Goal: Transaction & Acquisition: Download file/media

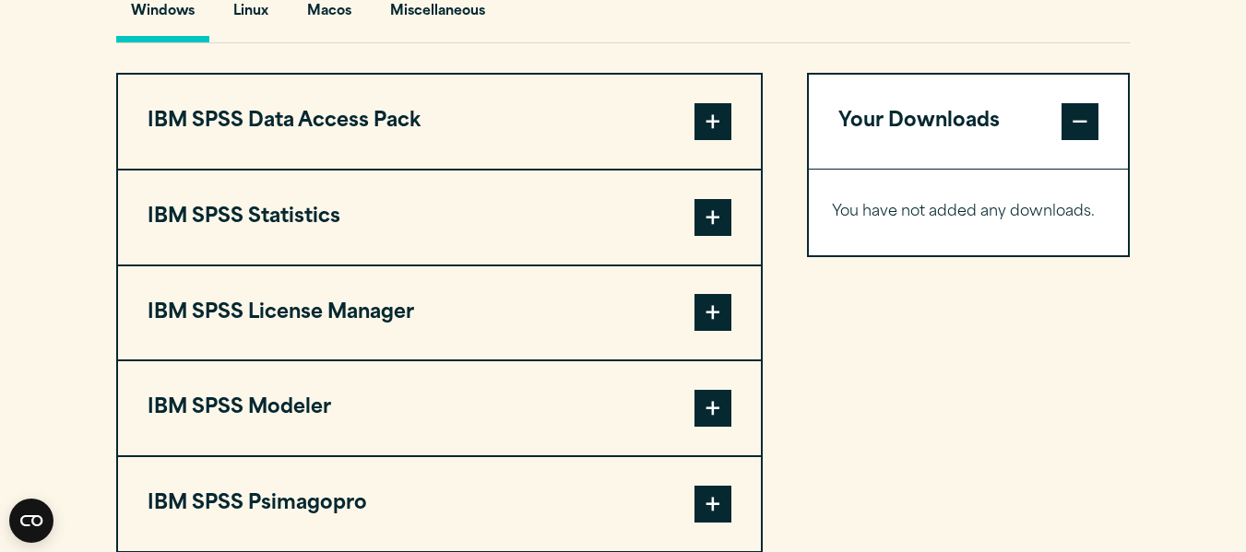
scroll to position [1438, 0]
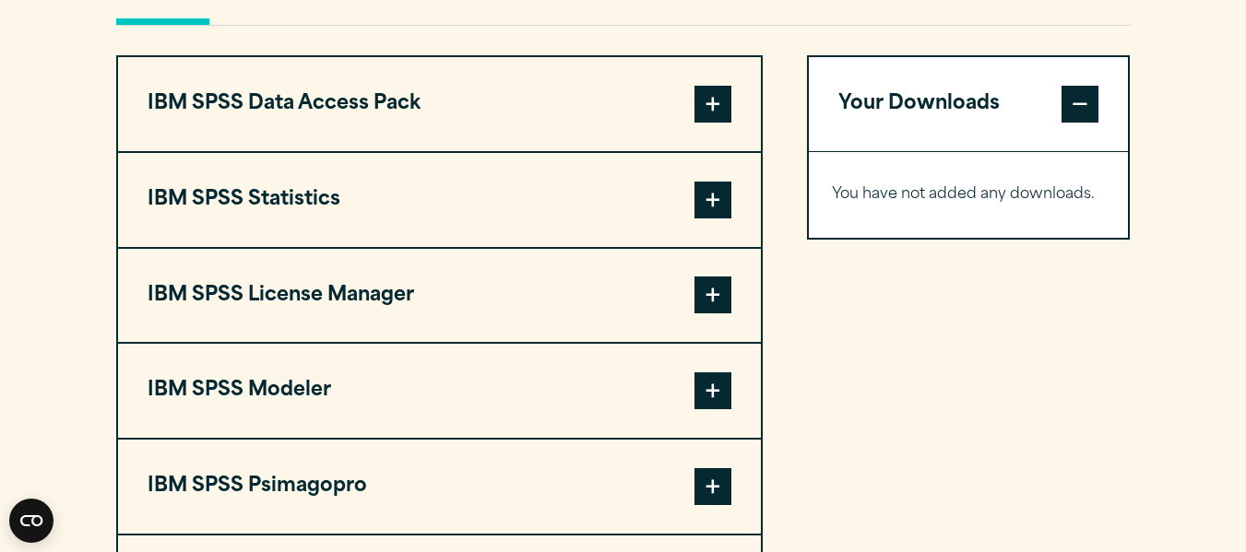
click at [709, 86] on span at bounding box center [712, 104] width 37 height 37
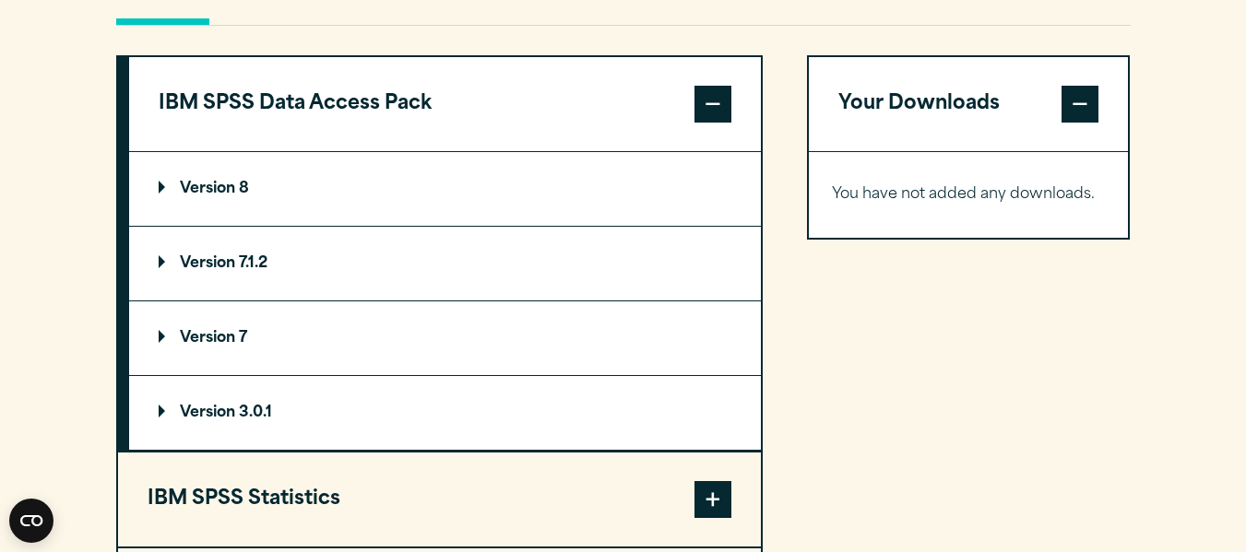
click at [721, 102] on span at bounding box center [712, 104] width 37 height 37
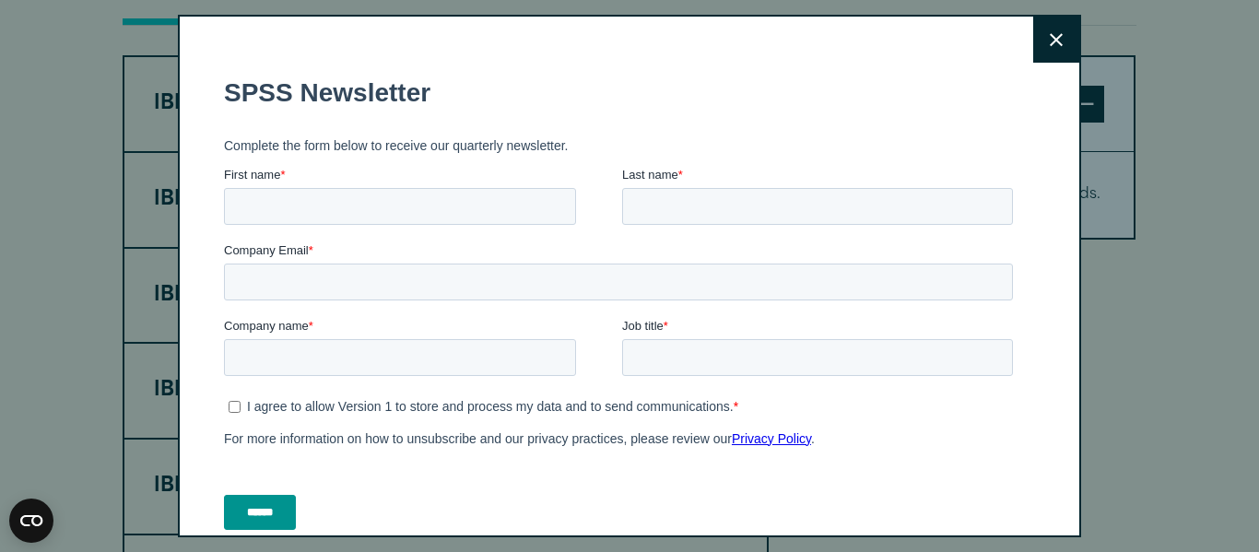
click at [538, 117] on div "Close" at bounding box center [630, 276] width 904 height 523
click at [1050, 36] on icon at bounding box center [1056, 40] width 13 height 14
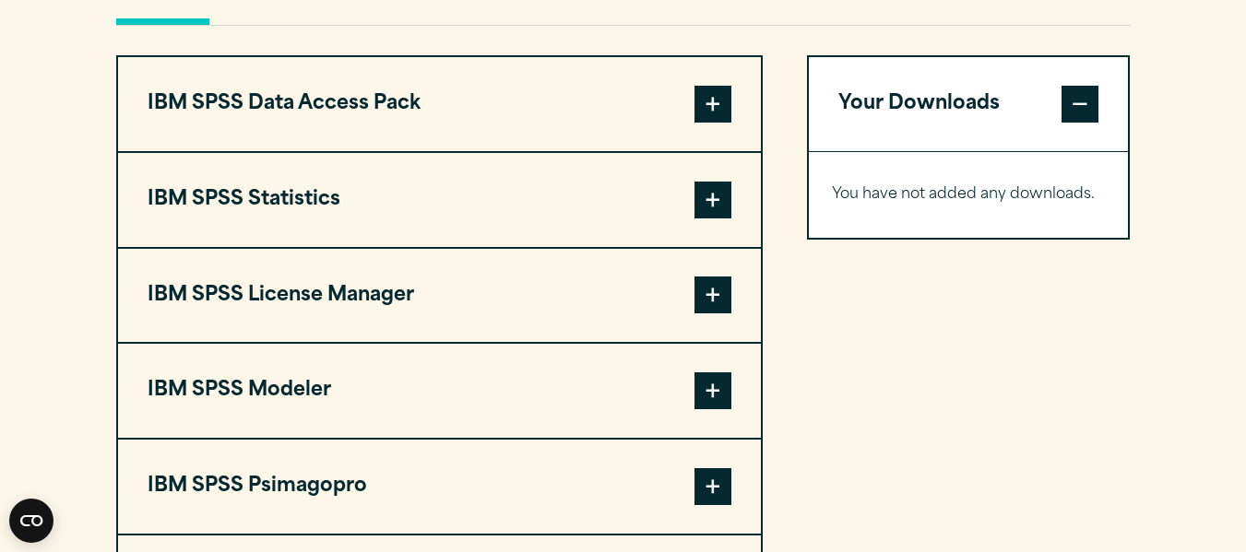
click at [714, 102] on span at bounding box center [712, 104] width 37 height 37
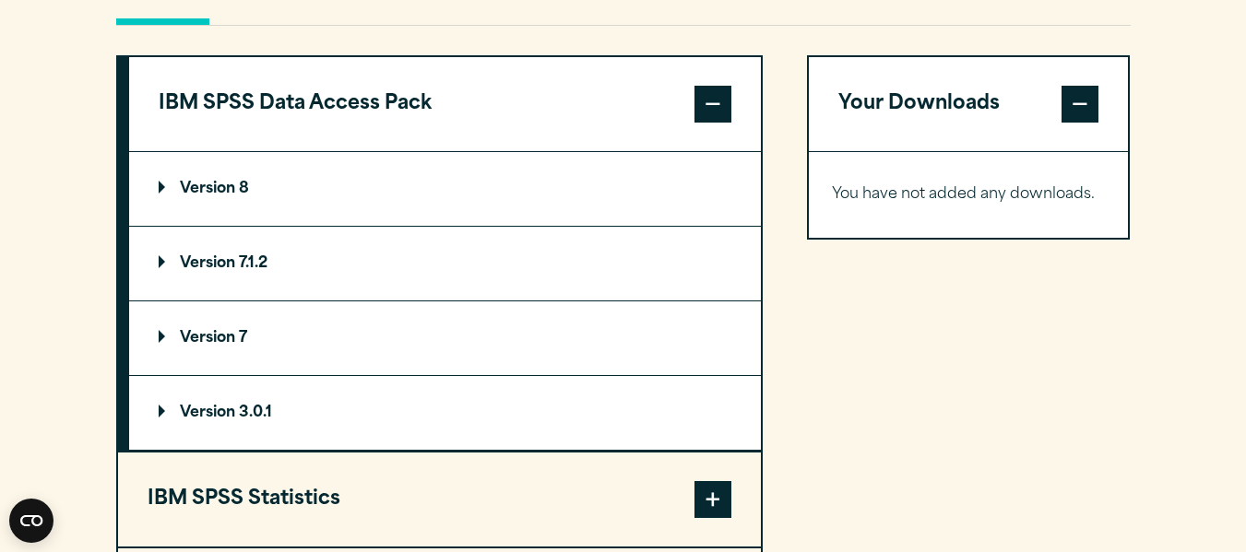
click at [443, 168] on summary "Version 8" at bounding box center [445, 189] width 632 height 74
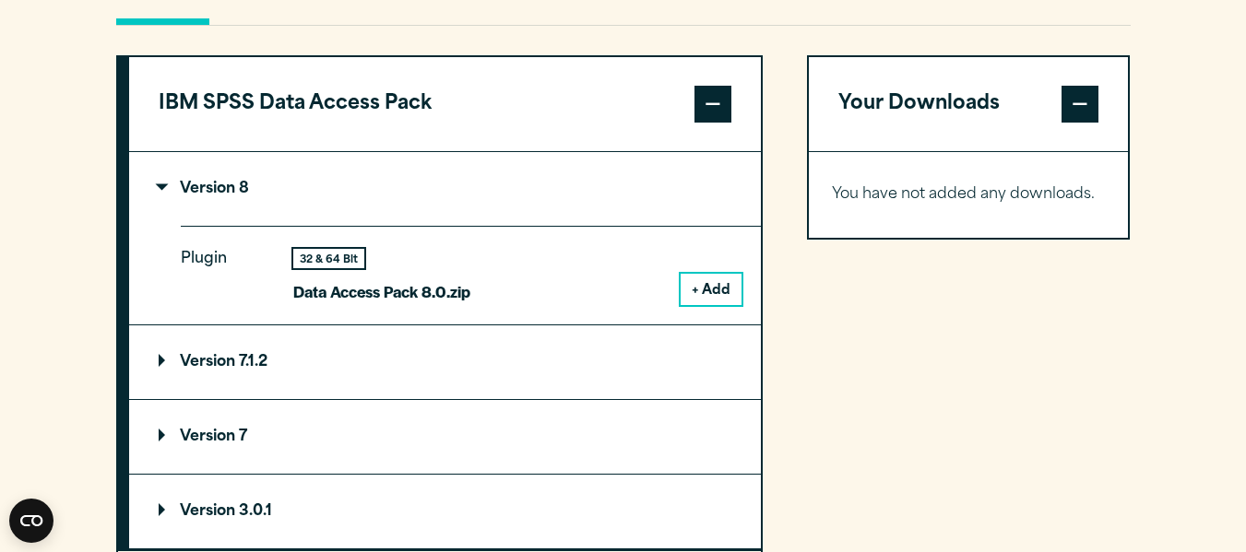
click at [716, 283] on button "+ Add" at bounding box center [710, 289] width 61 height 31
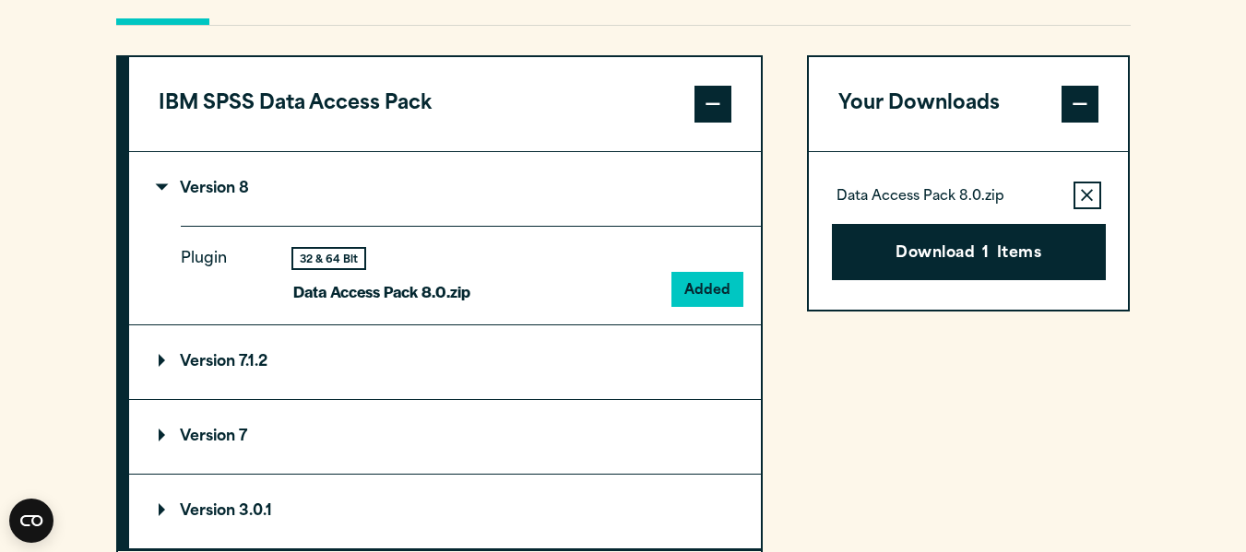
click at [592, 348] on summary "Version 7.1.2" at bounding box center [445, 362] width 632 height 74
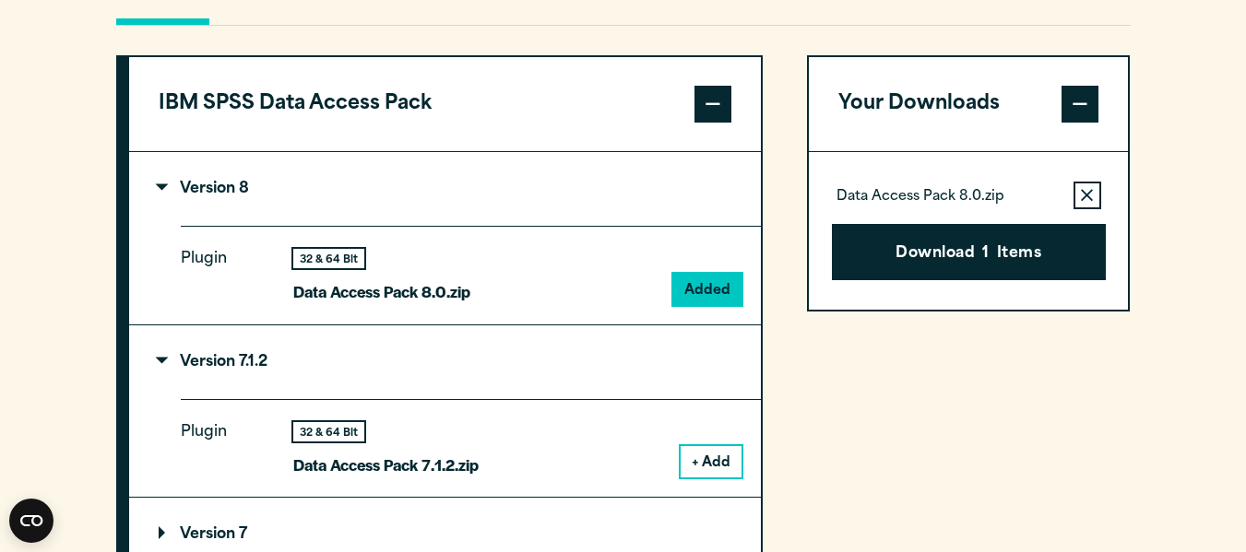
click at [718, 461] on button "+ Add" at bounding box center [710, 461] width 61 height 31
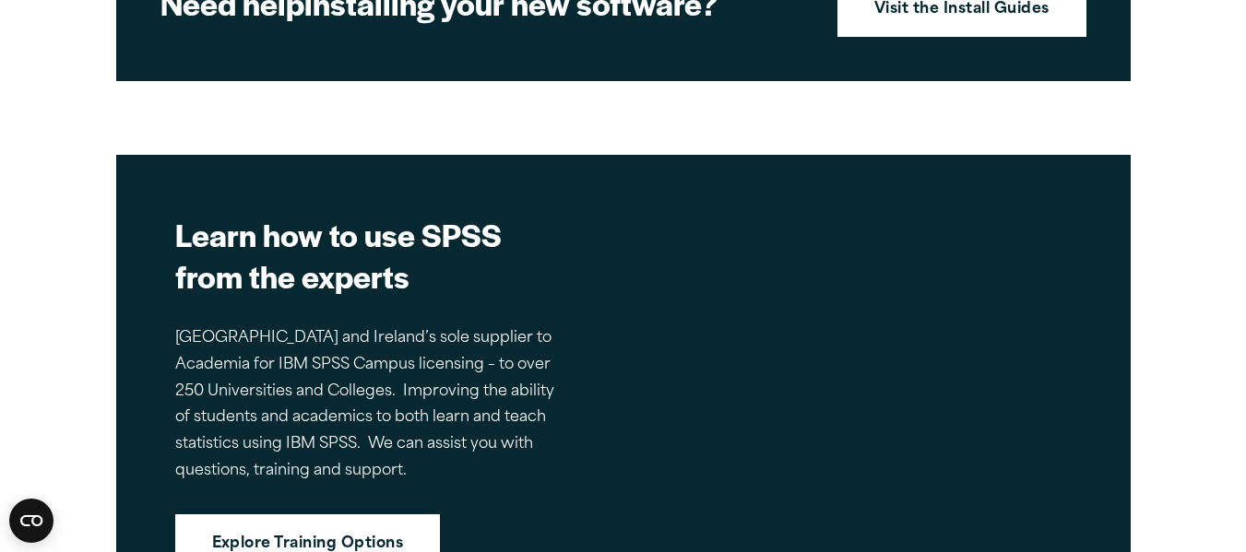
scroll to position [2785, 0]
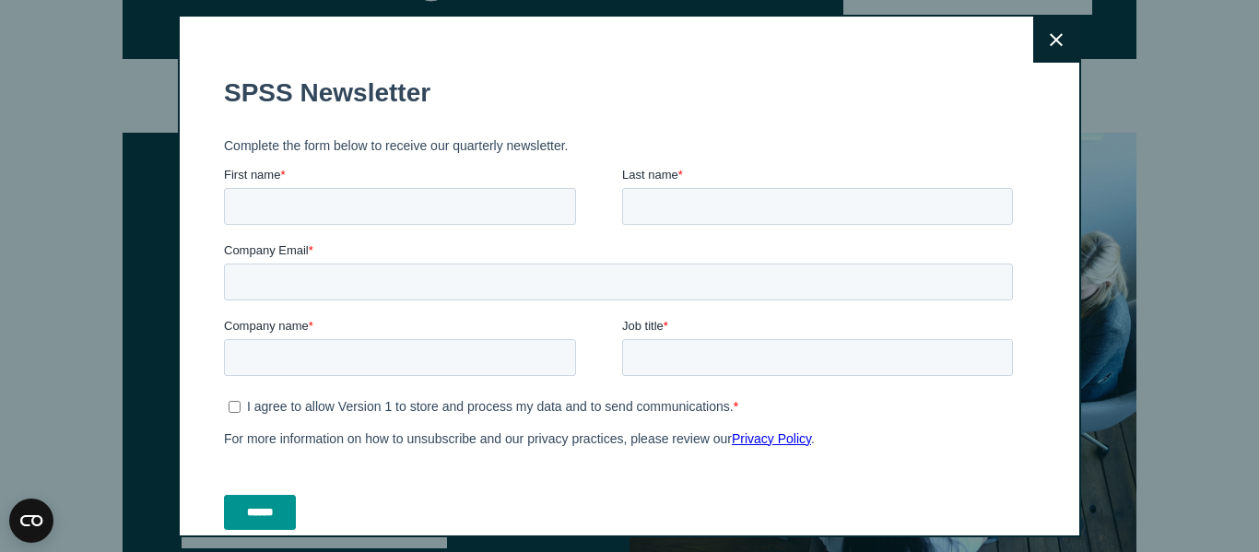
click at [1034, 27] on button "Close" at bounding box center [1057, 40] width 46 height 46
